Goal: Browse casually: Explore the website without a specific task or goal

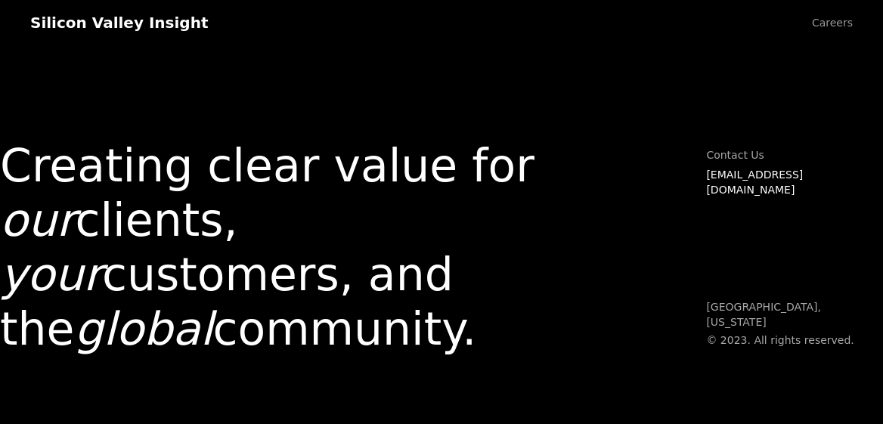
click at [531, 124] on div "Creating clear value for our clients, your customers, and the global community.…" at bounding box center [441, 212] width 883 height 424
click at [724, 110] on div "Creating clear value for our clients, your customers, and the global community.…" at bounding box center [441, 212] width 883 height 424
drag, startPoint x: 708, startPoint y: 324, endPoint x: 805, endPoint y: 319, distance: 97.6
click at [805, 319] on p "[GEOGRAPHIC_DATA], [US_STATE]" at bounding box center [794, 314] width 177 height 29
